Goal: Navigation & Orientation: Go to known website

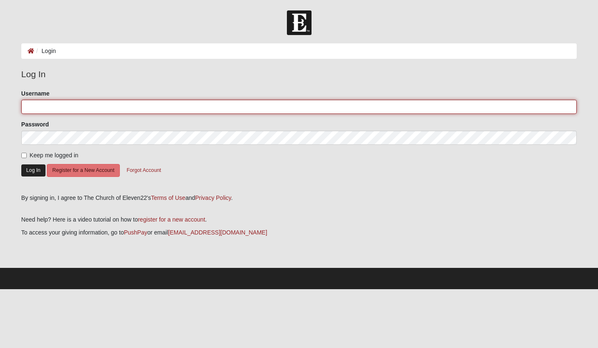
type input "jsearcey2022"
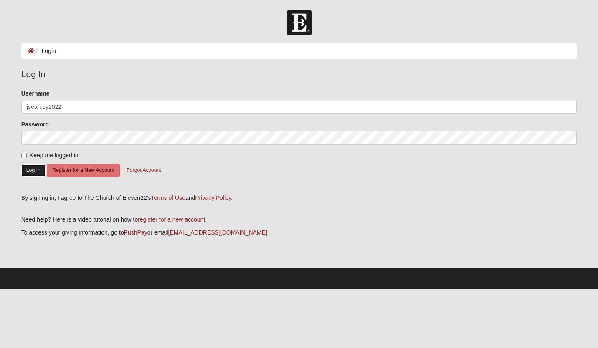
click at [33, 175] on button "Log In" at bounding box center [33, 170] width 24 height 12
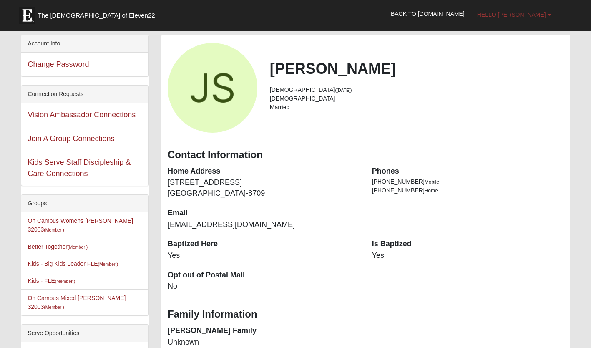
click at [539, 20] on link "Hello [PERSON_NAME]" at bounding box center [514, 14] width 87 height 21
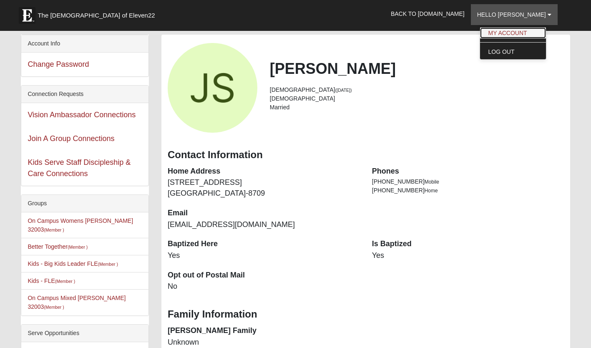
click at [519, 33] on link "My Account" at bounding box center [513, 33] width 66 height 11
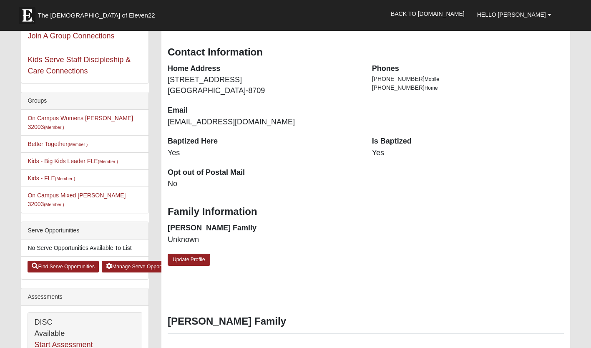
scroll to position [112, 0]
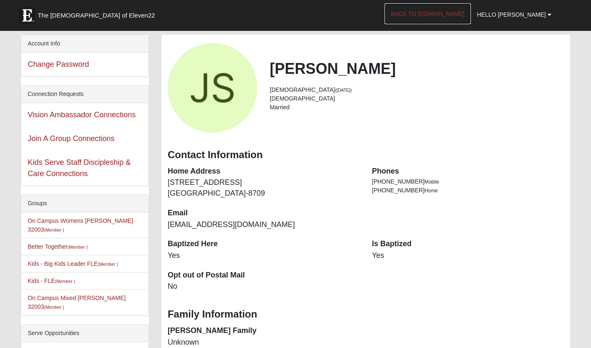
click at [449, 15] on link "Back to [DOMAIN_NAME]" at bounding box center [428, 13] width 86 height 21
